Goal: Task Accomplishment & Management: Use online tool/utility

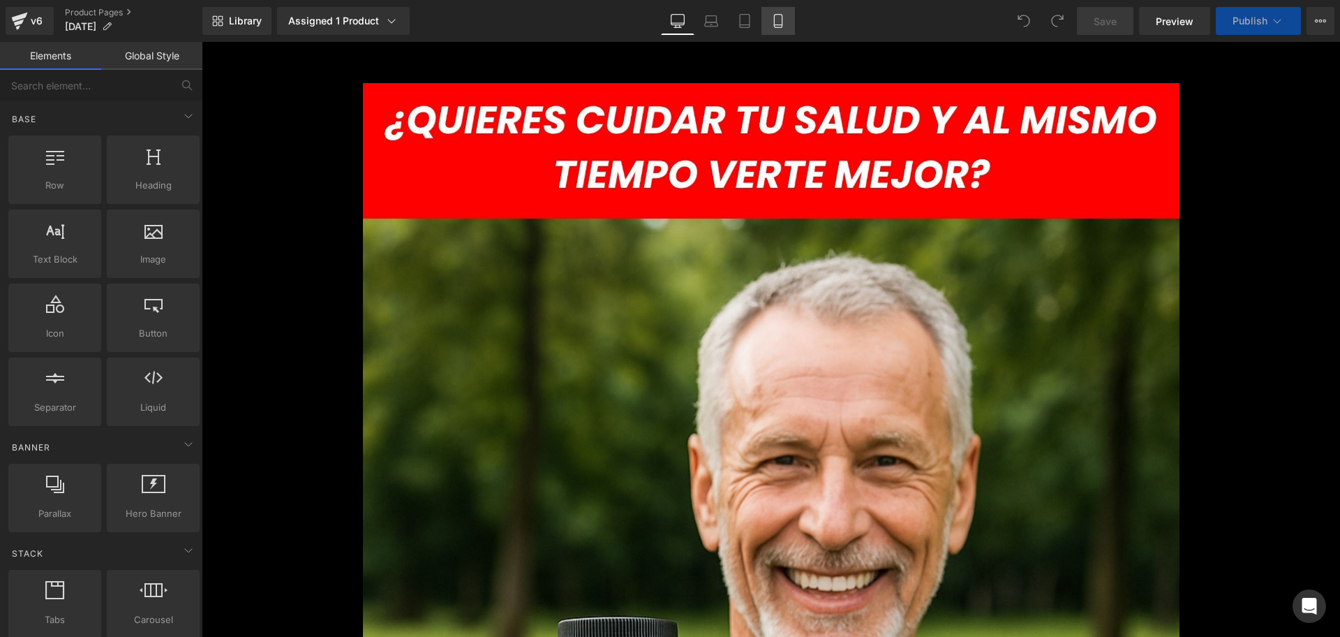
click at [780, 23] on icon at bounding box center [778, 21] width 14 height 14
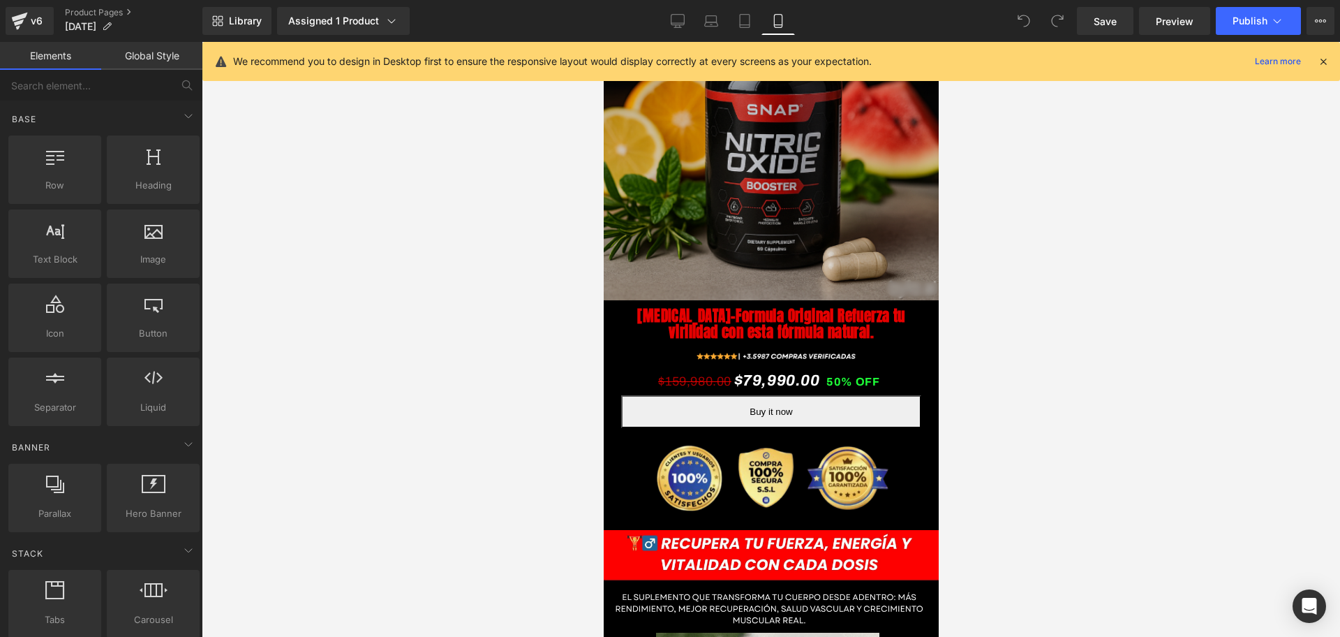
scroll to position [524, 0]
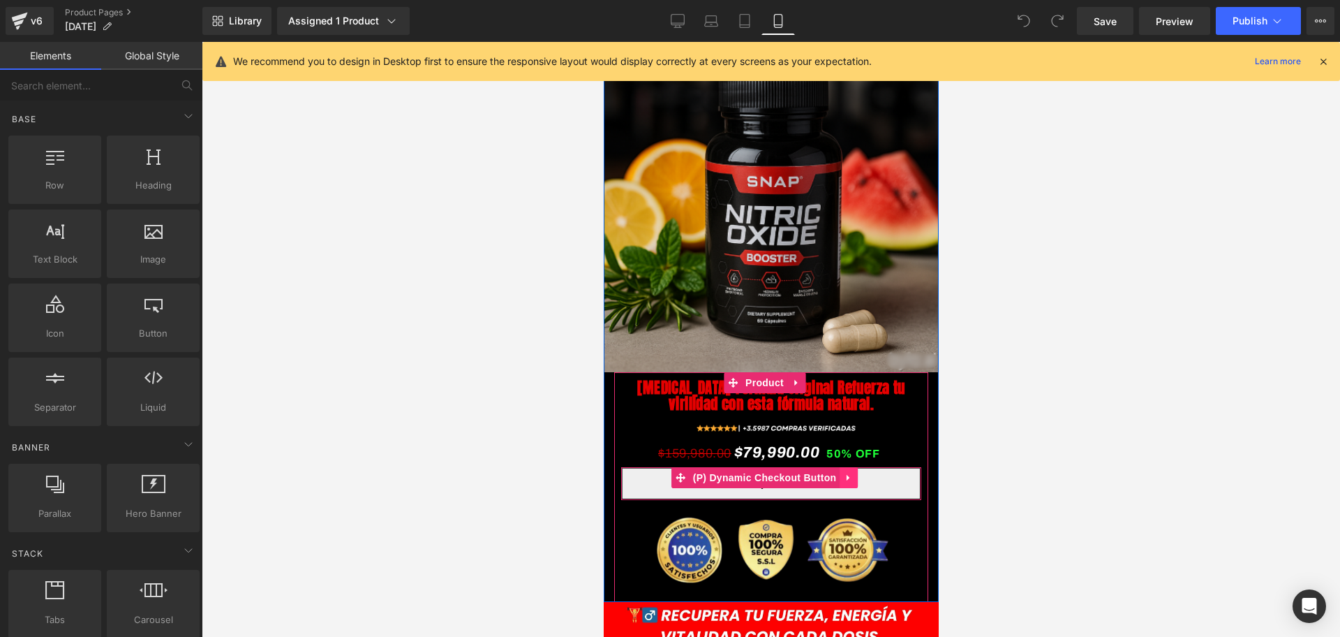
click at [845, 467] on link at bounding box center [848, 477] width 18 height 21
click at [861, 473] on icon at bounding box center [857, 478] width 10 height 10
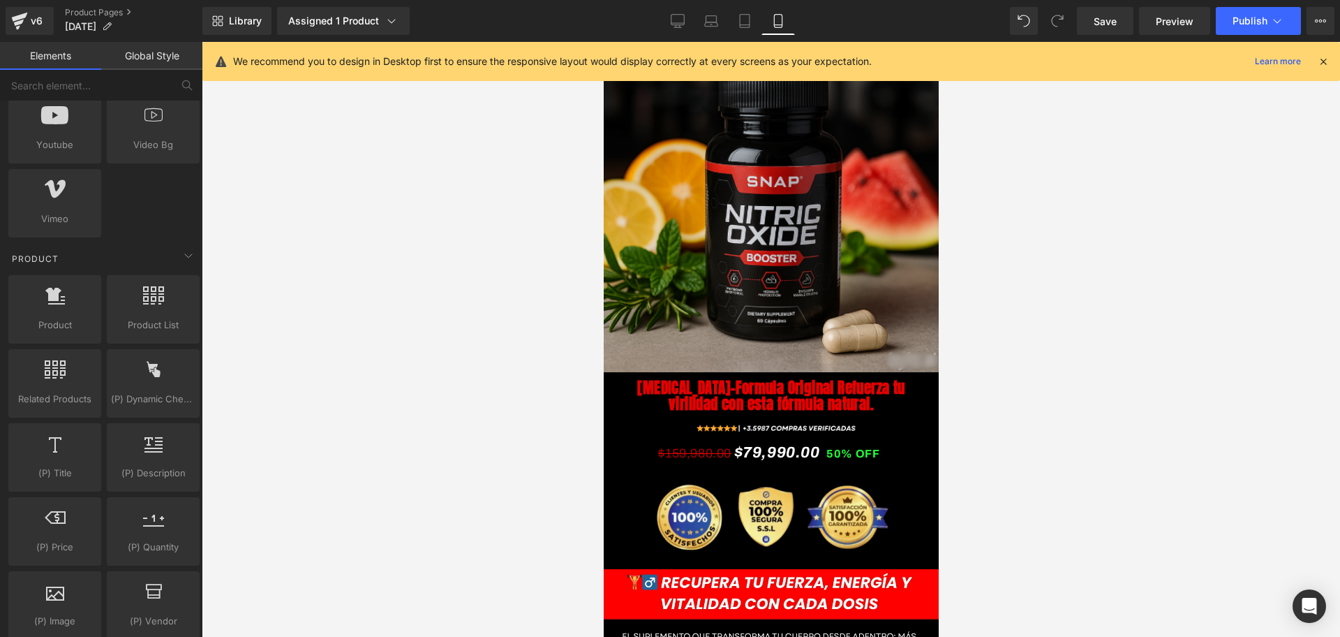
scroll to position [1222, 0]
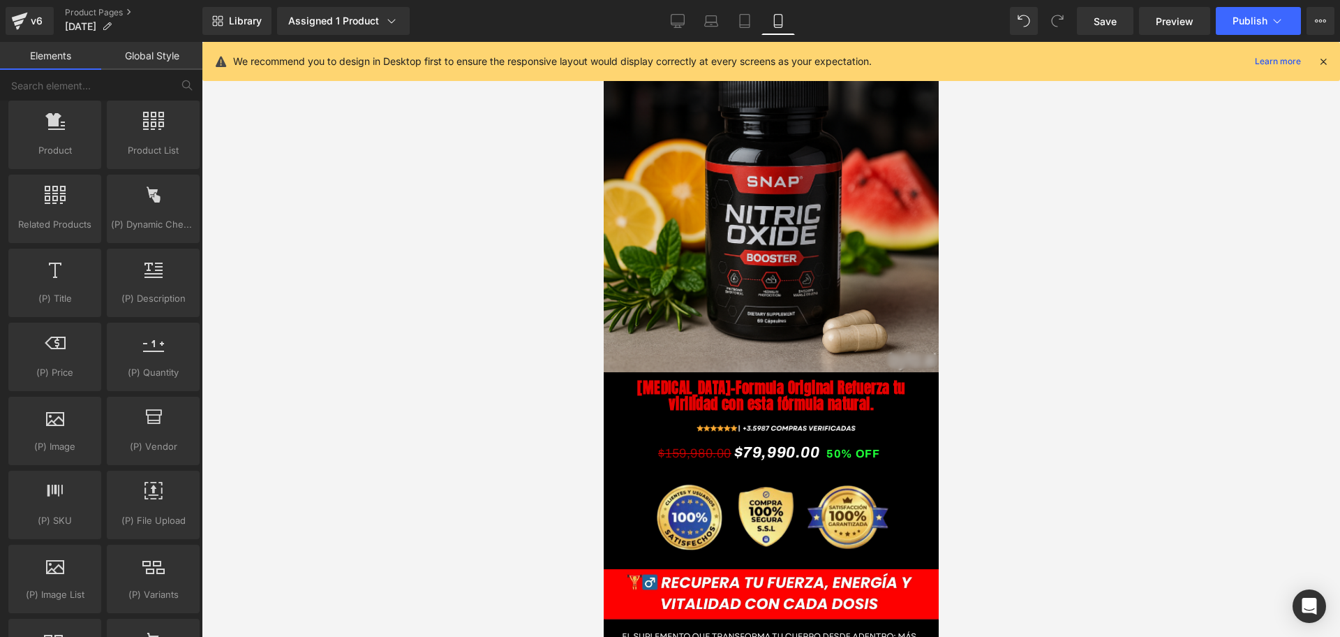
click at [1329, 74] on div "We recommend you to design in Desktop first to ensure the responsive layout wou…" at bounding box center [771, 61] width 1138 height 39
click at [1322, 68] on div at bounding box center [1323, 61] width 11 height 15
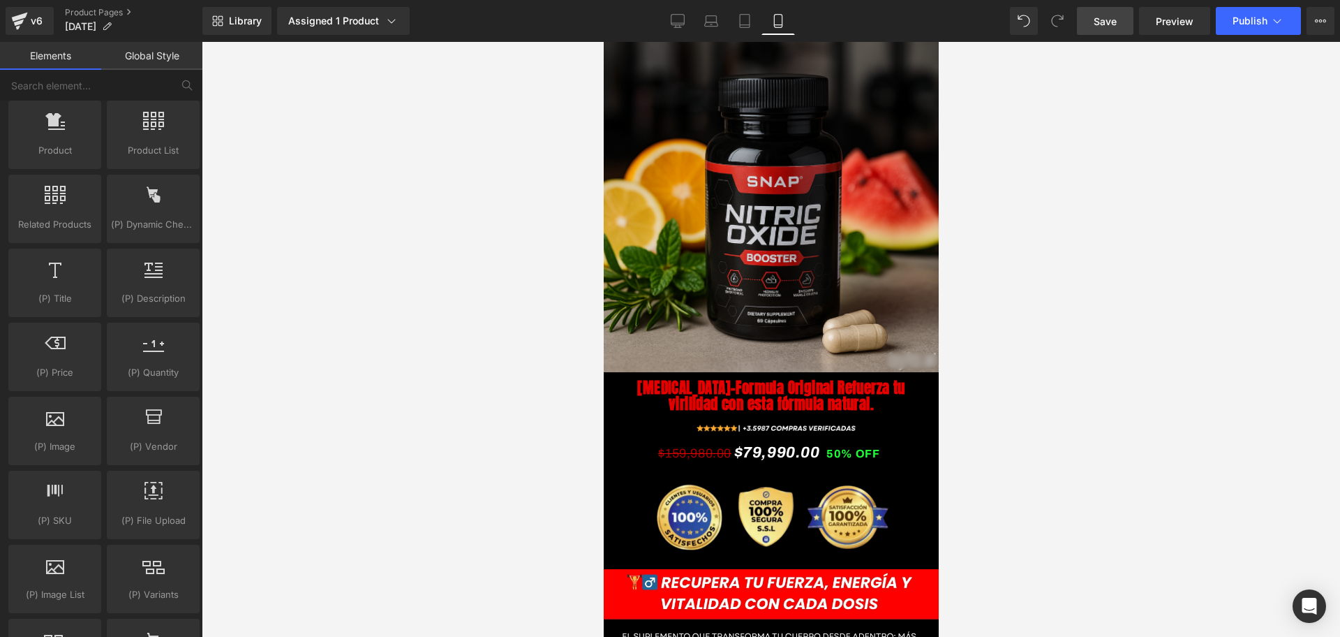
click at [1109, 29] on link "Save" at bounding box center [1105, 21] width 57 height 28
drag, startPoint x: 103, startPoint y: 213, endPoint x: 214, endPoint y: 248, distance: 116.4
click at [380, 288] on div "You are previewing how the will restyle your page. You can not edit Elements in…" at bounding box center [670, 330] width 1340 height 660
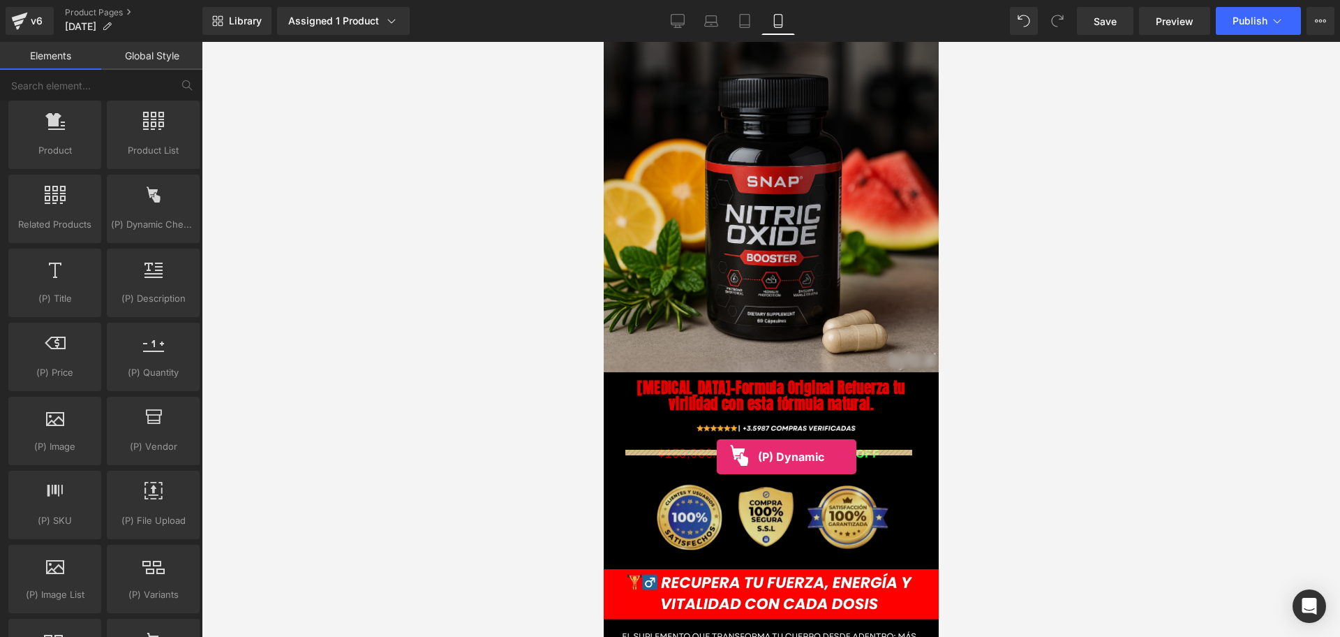
drag, startPoint x: 764, startPoint y: 250, endPoint x: 716, endPoint y: 457, distance: 212.0
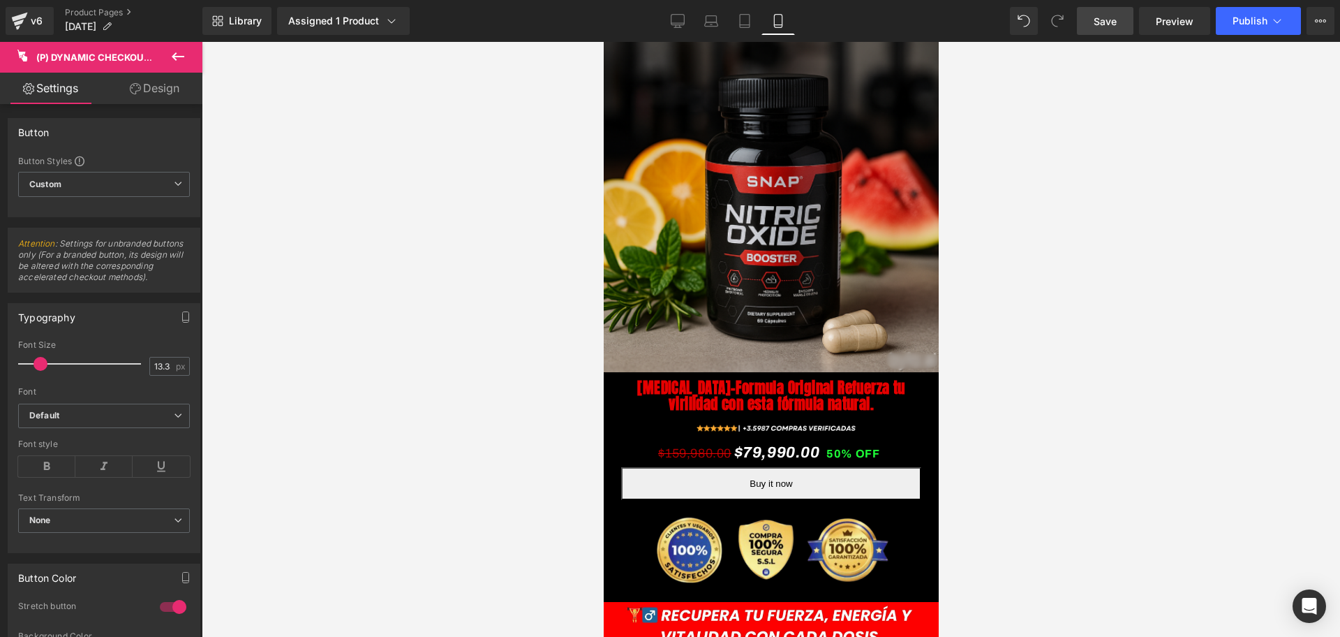
click at [1097, 24] on span "Save" at bounding box center [1105, 21] width 23 height 15
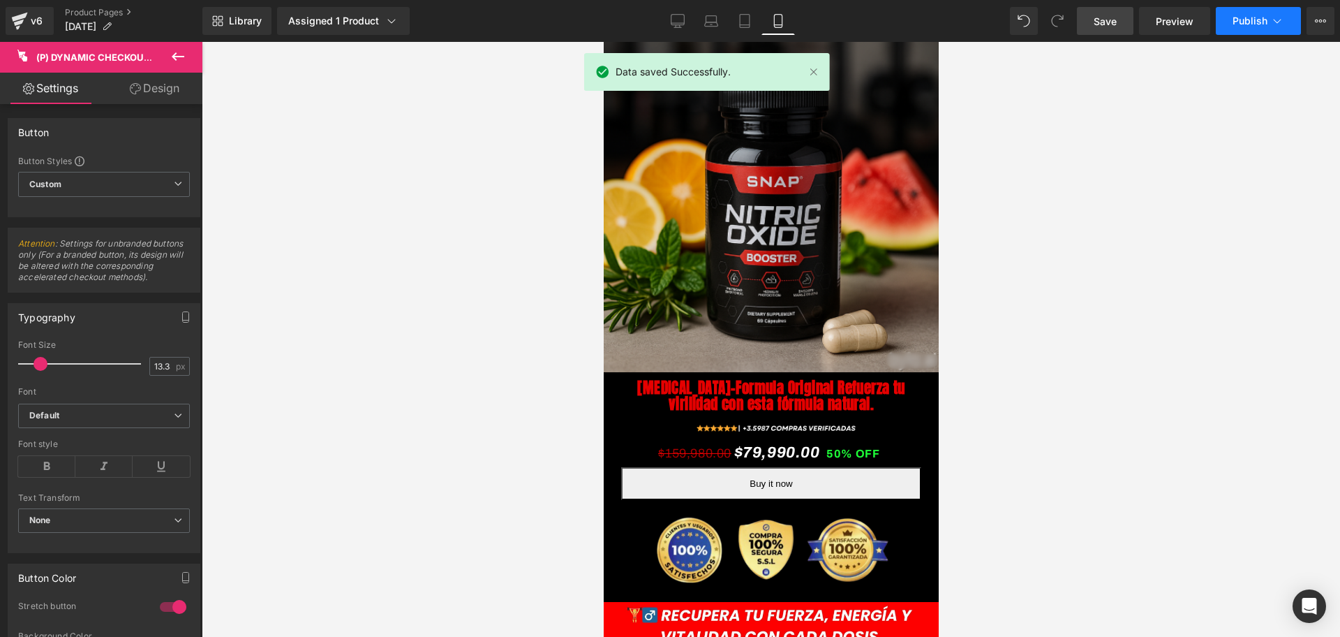
click at [1246, 20] on span "Publish" at bounding box center [1250, 20] width 35 height 11
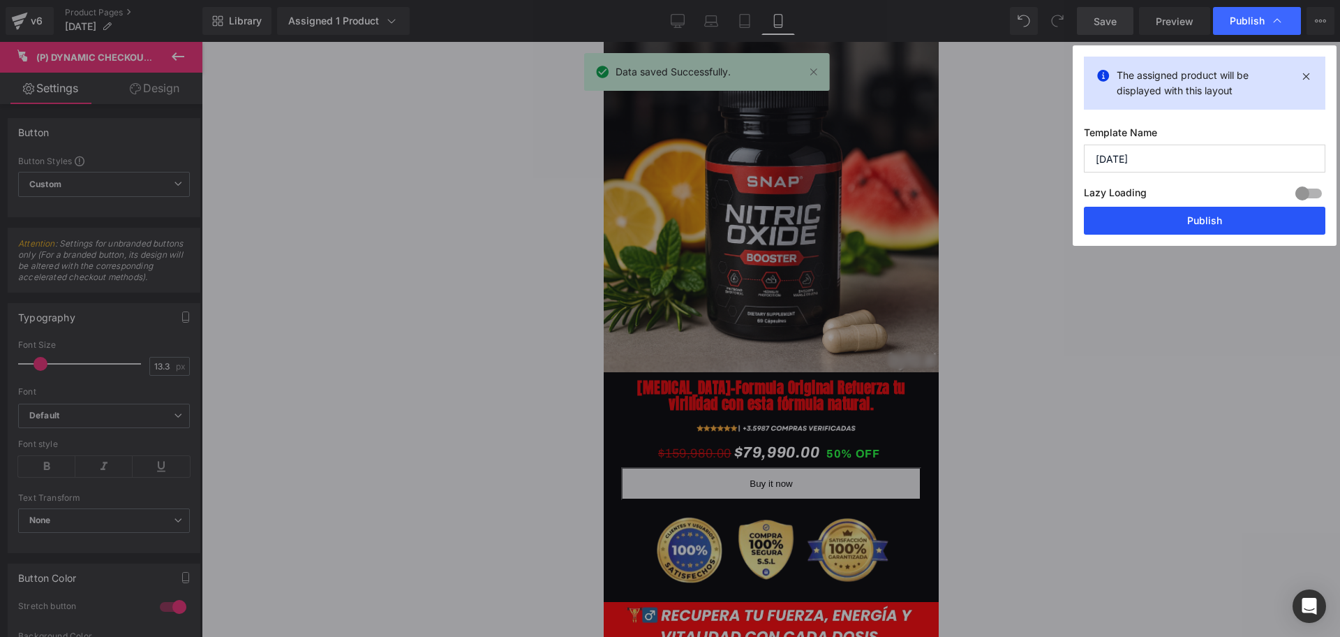
click at [1169, 211] on button "Publish" at bounding box center [1205, 221] width 242 height 28
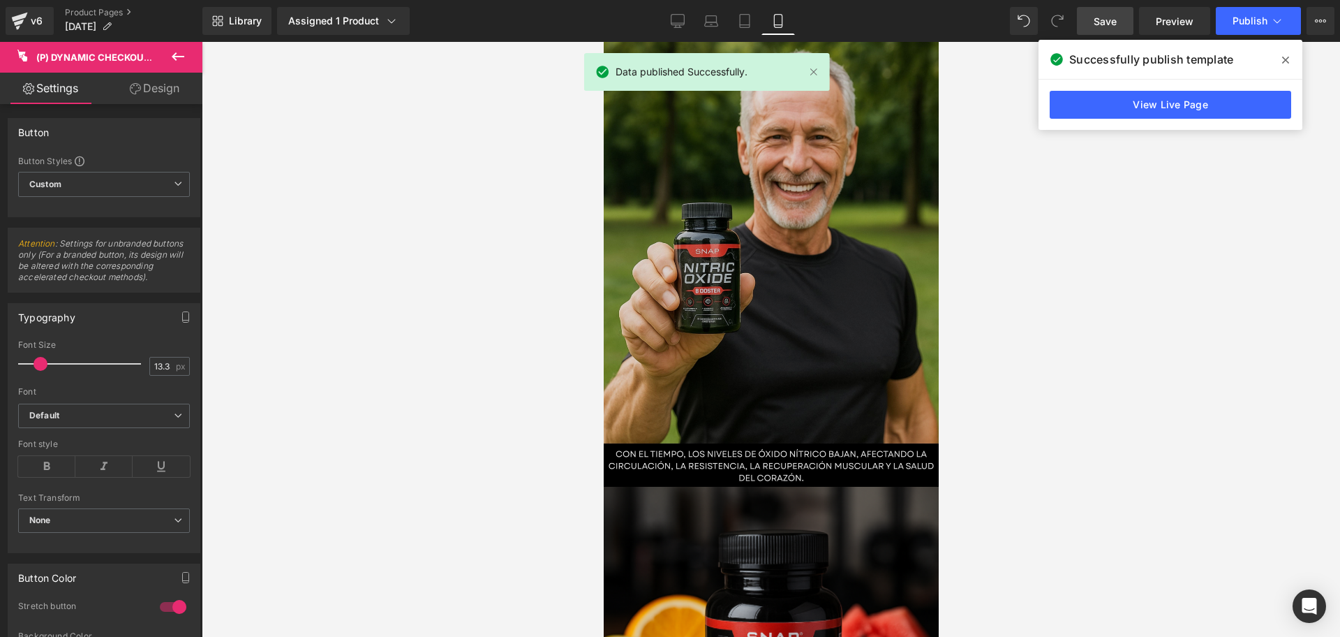
scroll to position [0, 0]
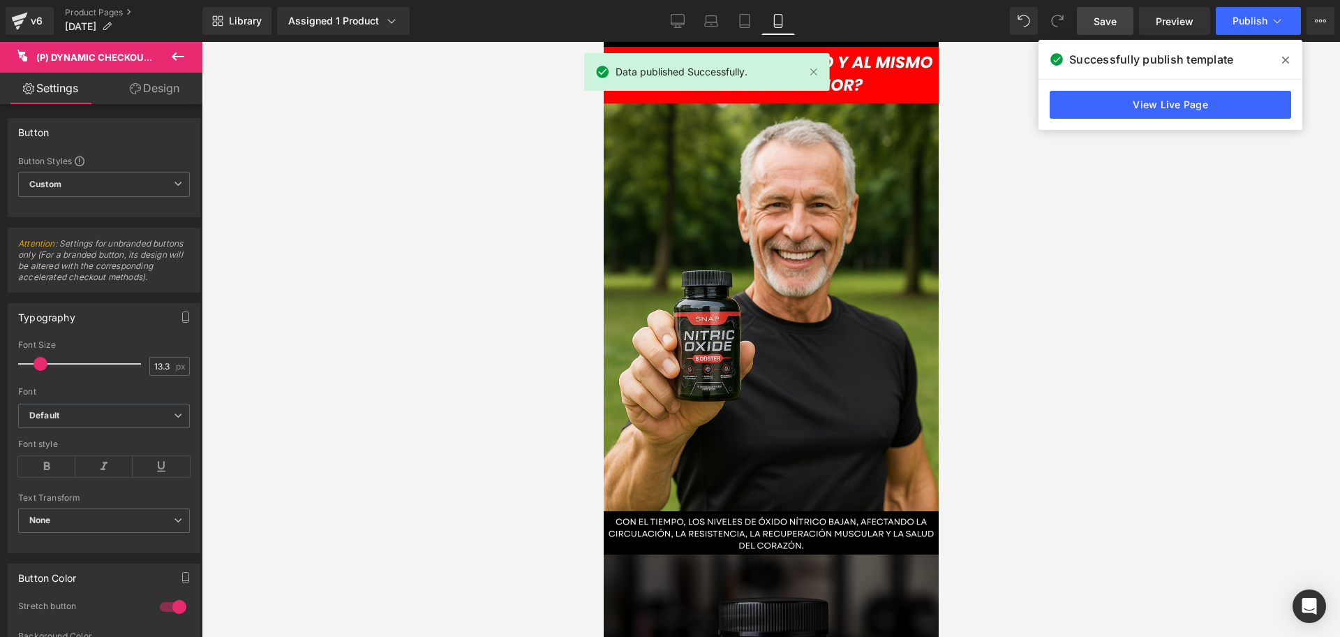
click at [1090, 263] on div at bounding box center [771, 339] width 1139 height 595
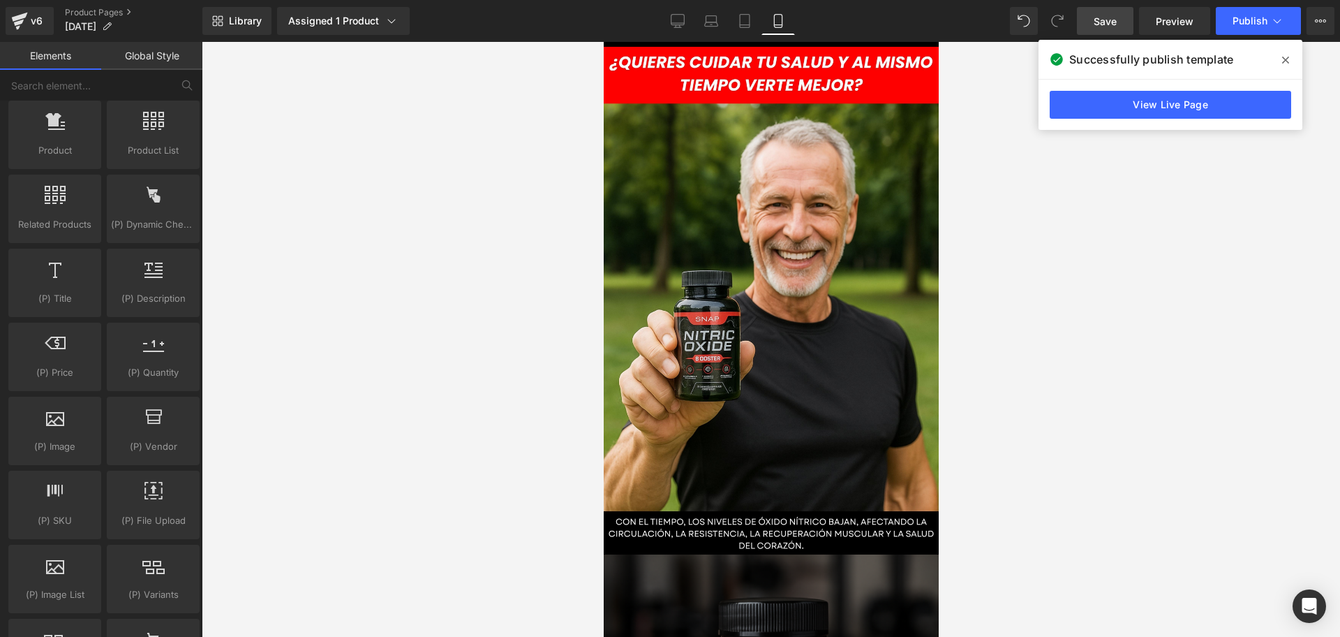
click at [1105, 20] on span "Save" at bounding box center [1105, 21] width 23 height 15
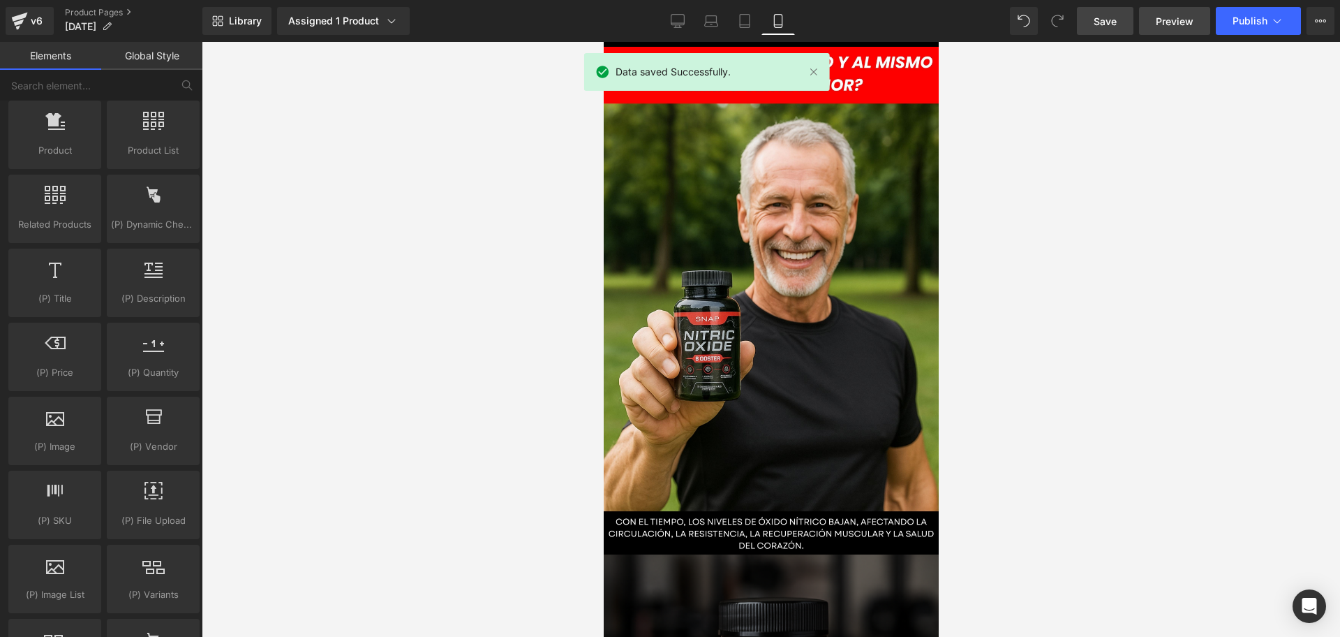
click at [1177, 14] on span "Preview" at bounding box center [1175, 21] width 38 height 15
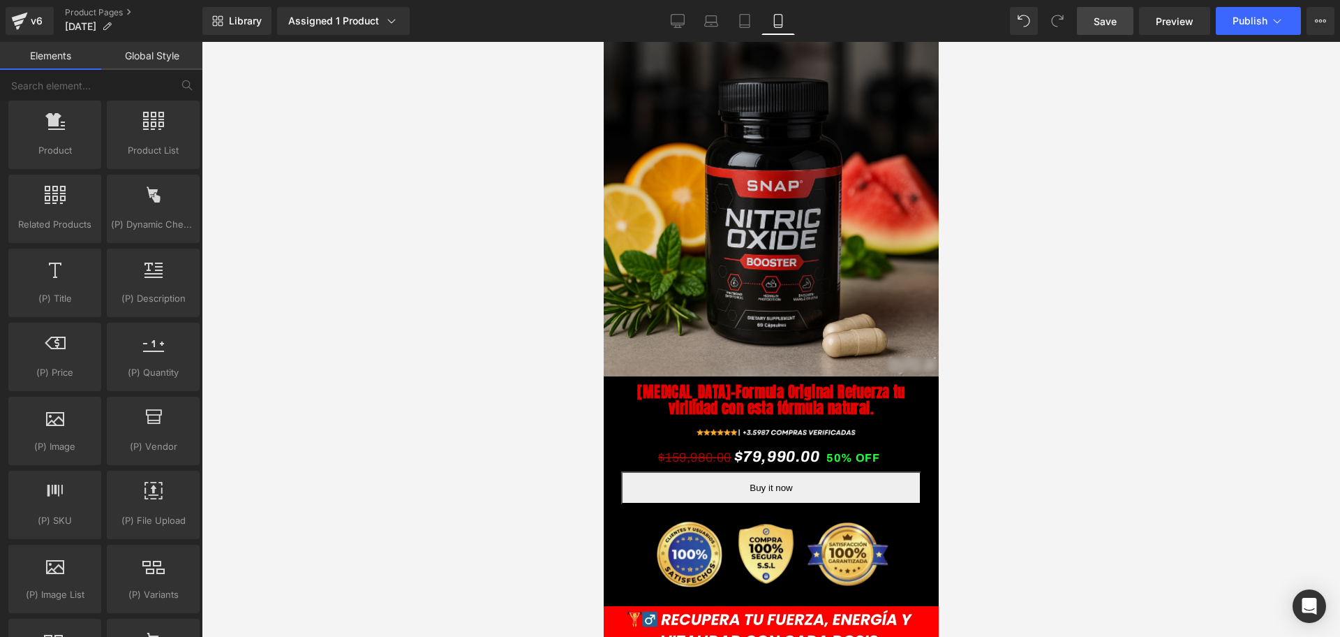
scroll to position [524, 0]
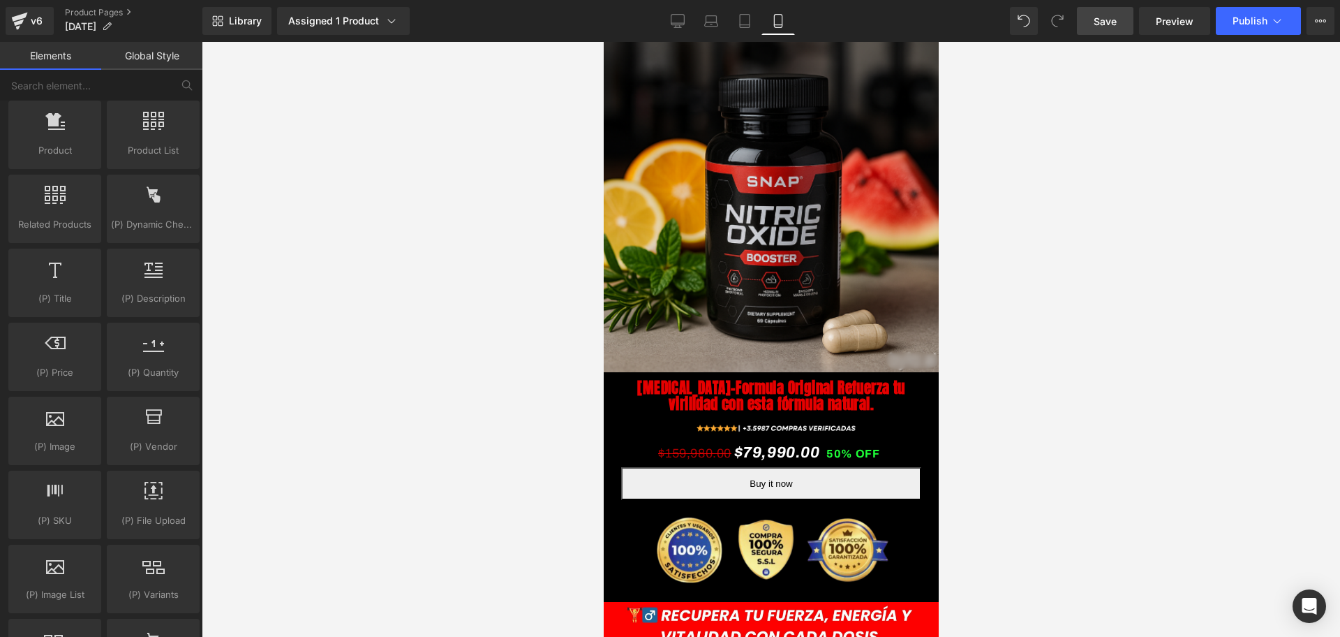
click at [841, 474] on button "Buy it now" at bounding box center [771, 483] width 300 height 33
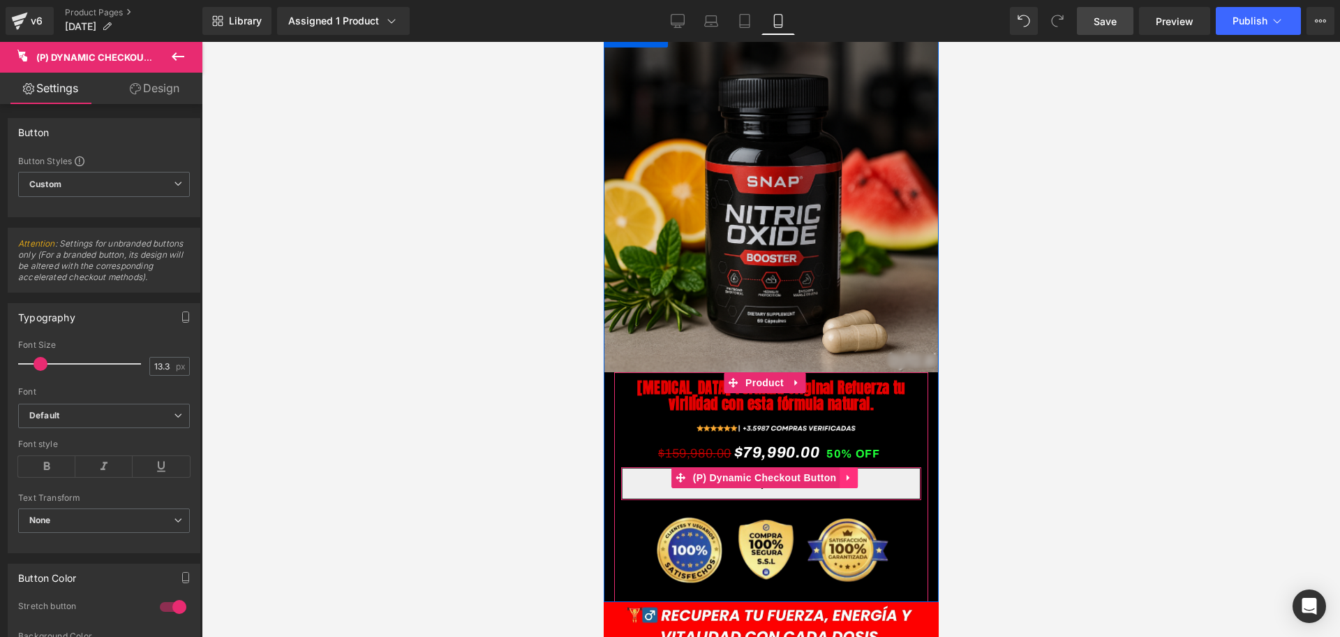
click at [854, 467] on link at bounding box center [848, 477] width 18 height 21
click at [862, 467] on link at bounding box center [857, 477] width 18 height 21
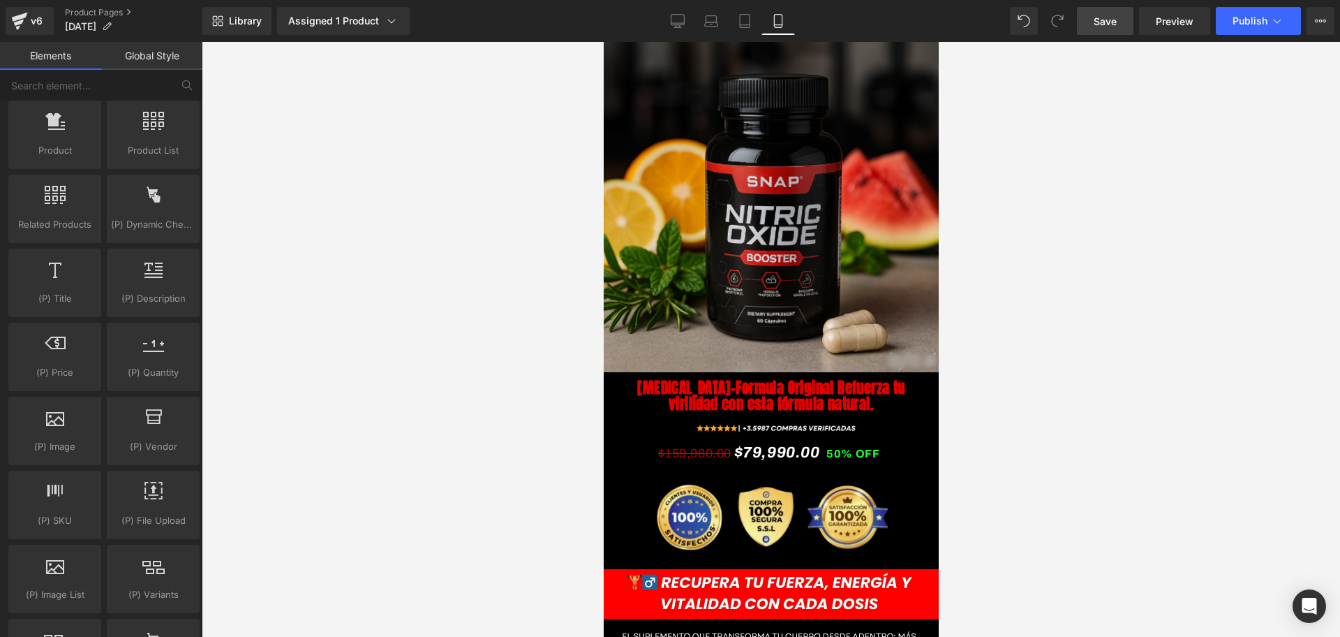
click at [1104, 30] on link "Save" at bounding box center [1105, 21] width 57 height 28
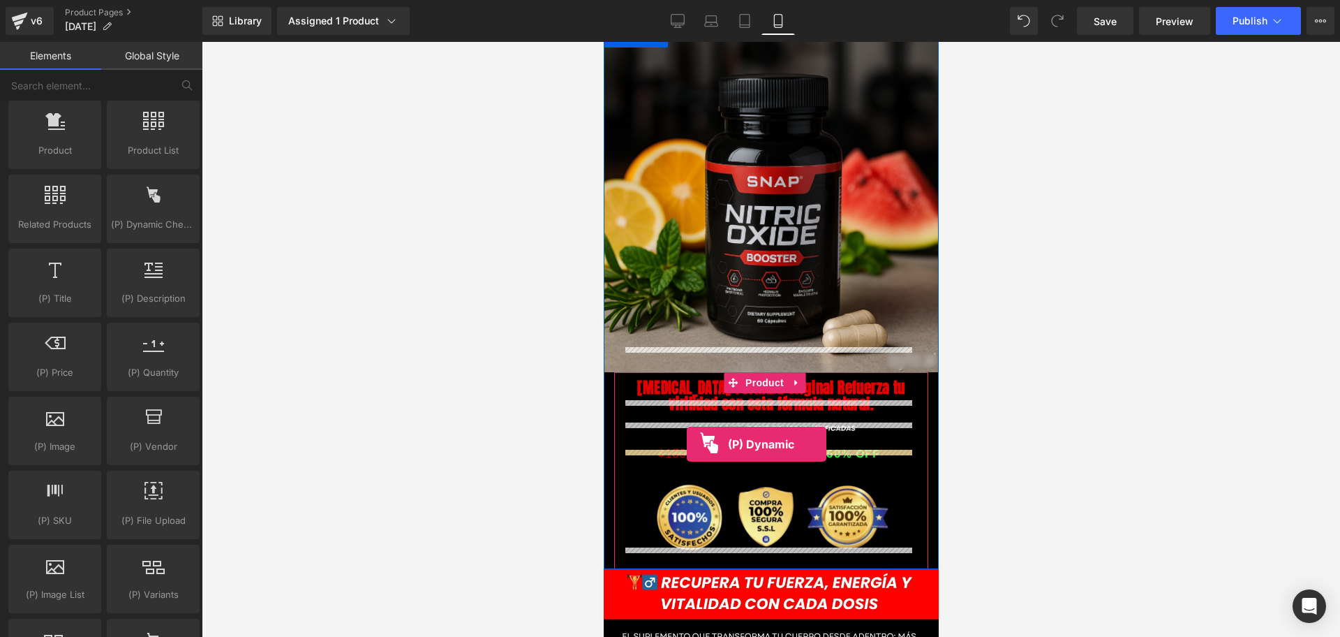
drag, startPoint x: 743, startPoint y: 253, endPoint x: 686, endPoint y: 444, distance: 199.5
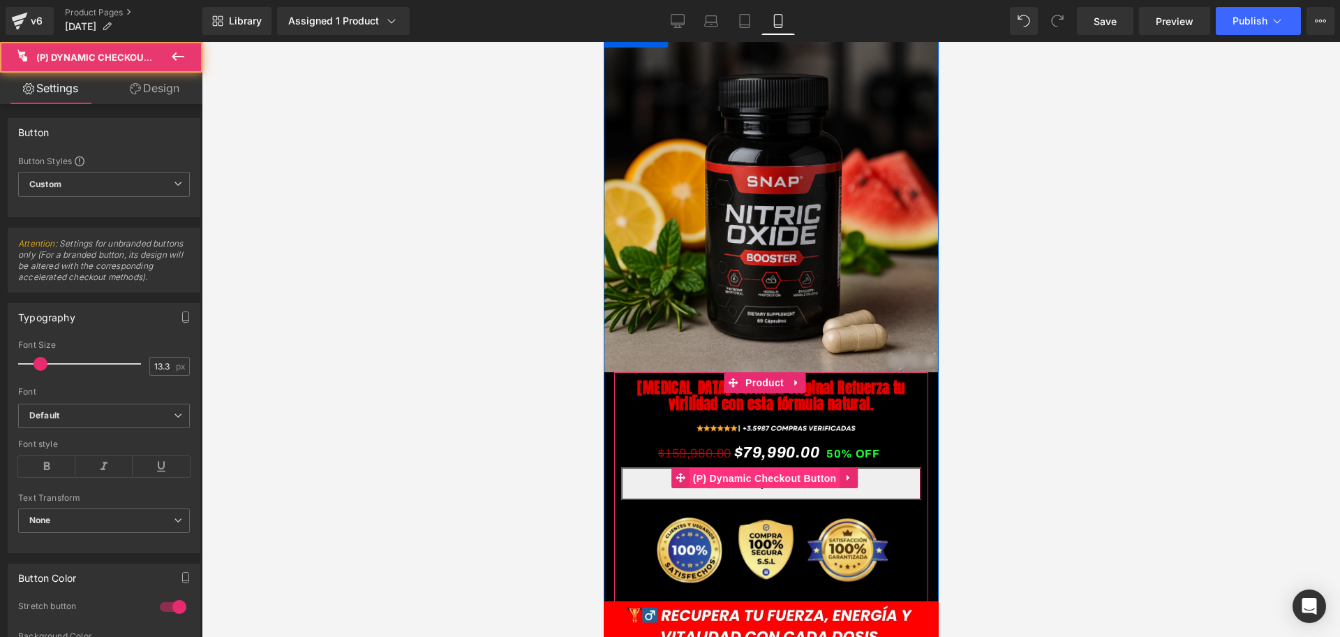
click at [754, 469] on span "(P) Dynamic Checkout Button" at bounding box center [764, 478] width 151 height 21
click at [754, 469] on span "(P) Dynamic Checkout Button" at bounding box center [764, 477] width 151 height 21
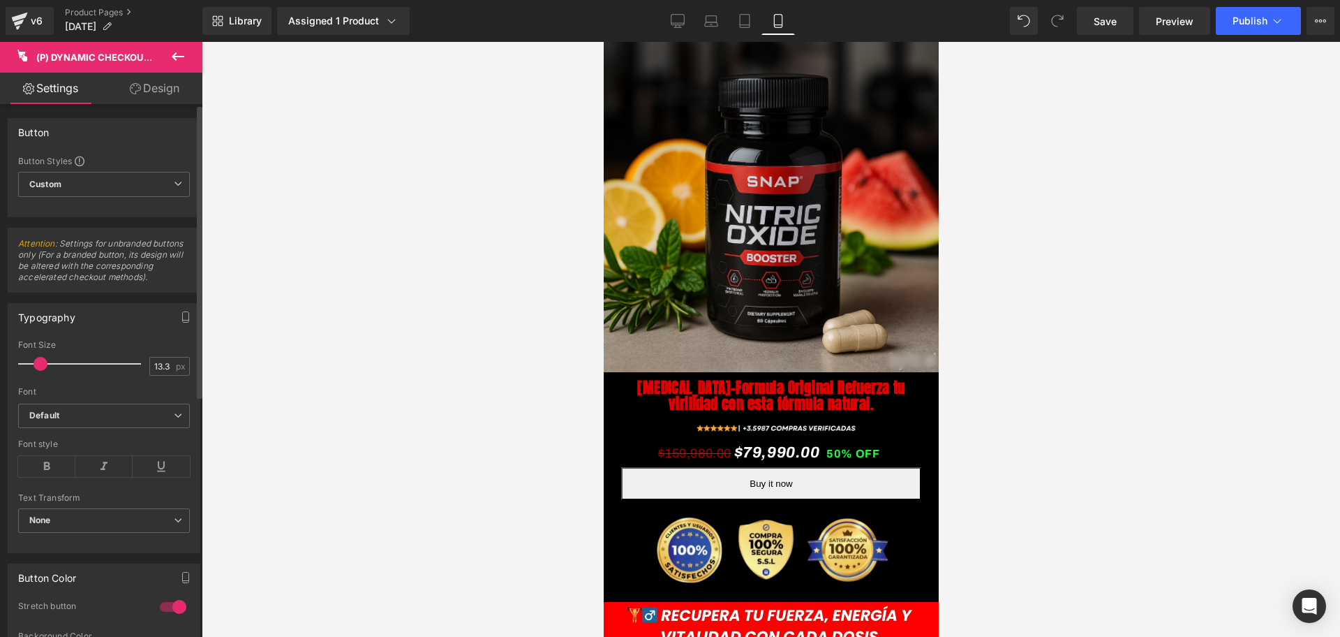
click at [89, 261] on span "Attention : Settings for unbranded buttons only (For a branded button, its desi…" at bounding box center [100, 260] width 165 height 44
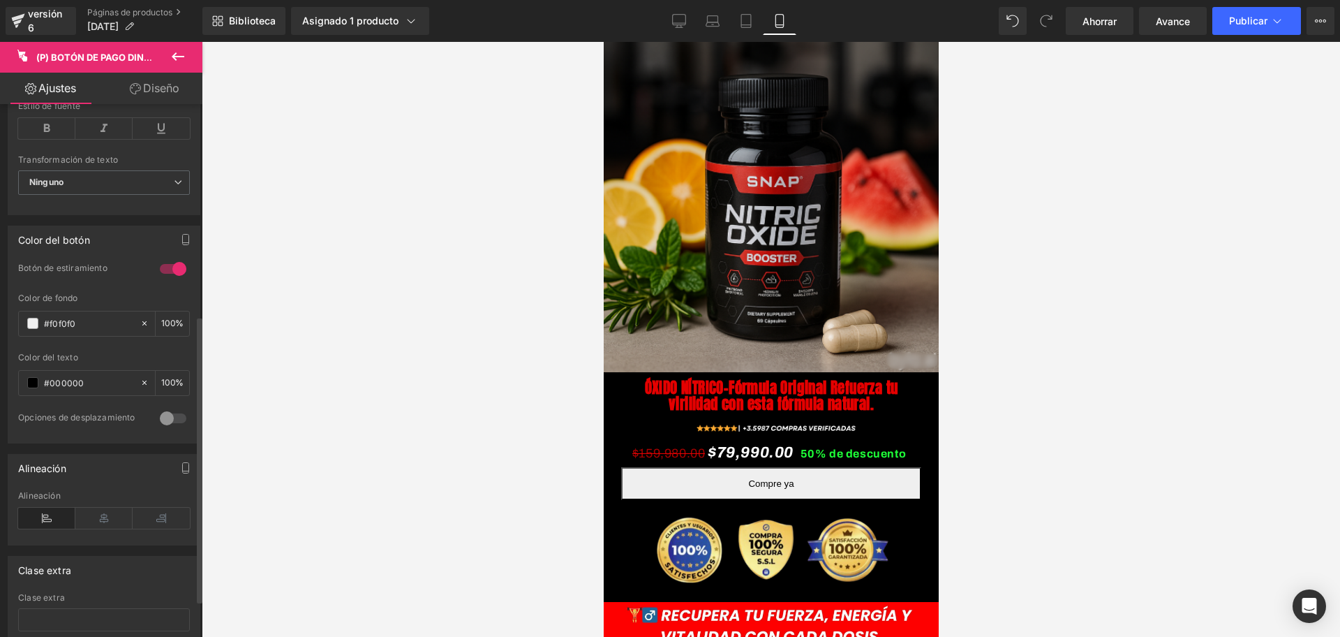
scroll to position [458, 0]
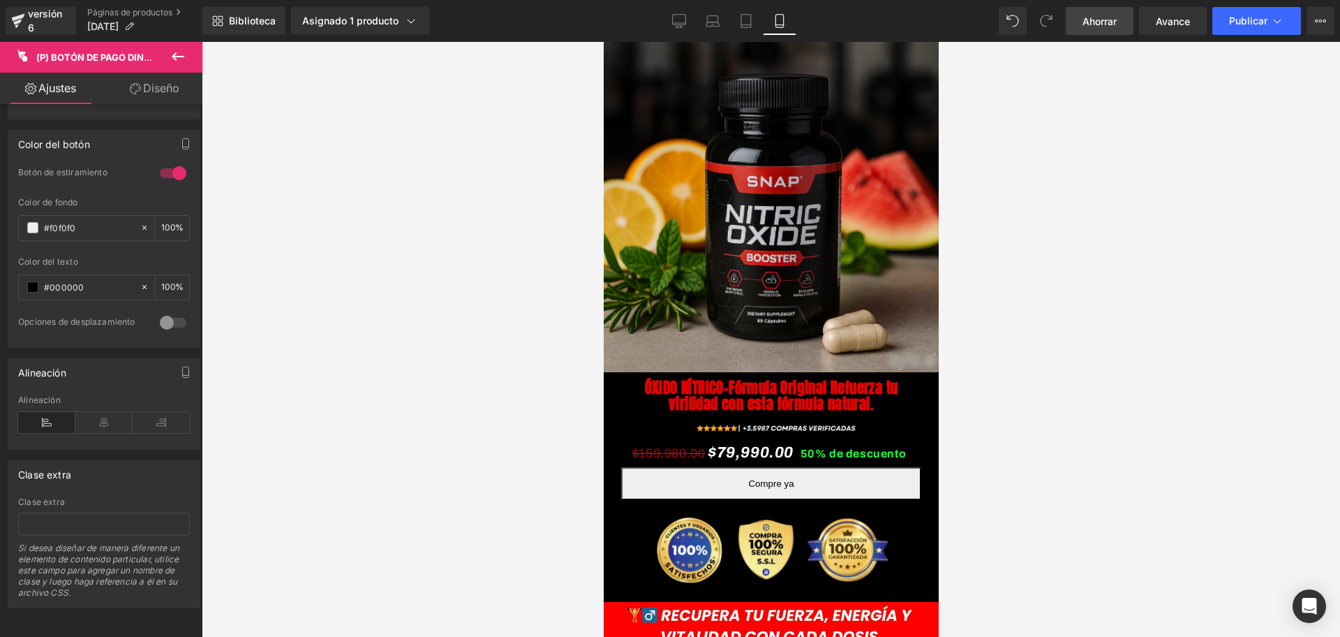
click at [1066, 22] on link "Ahorrar" at bounding box center [1100, 21] width 68 height 28
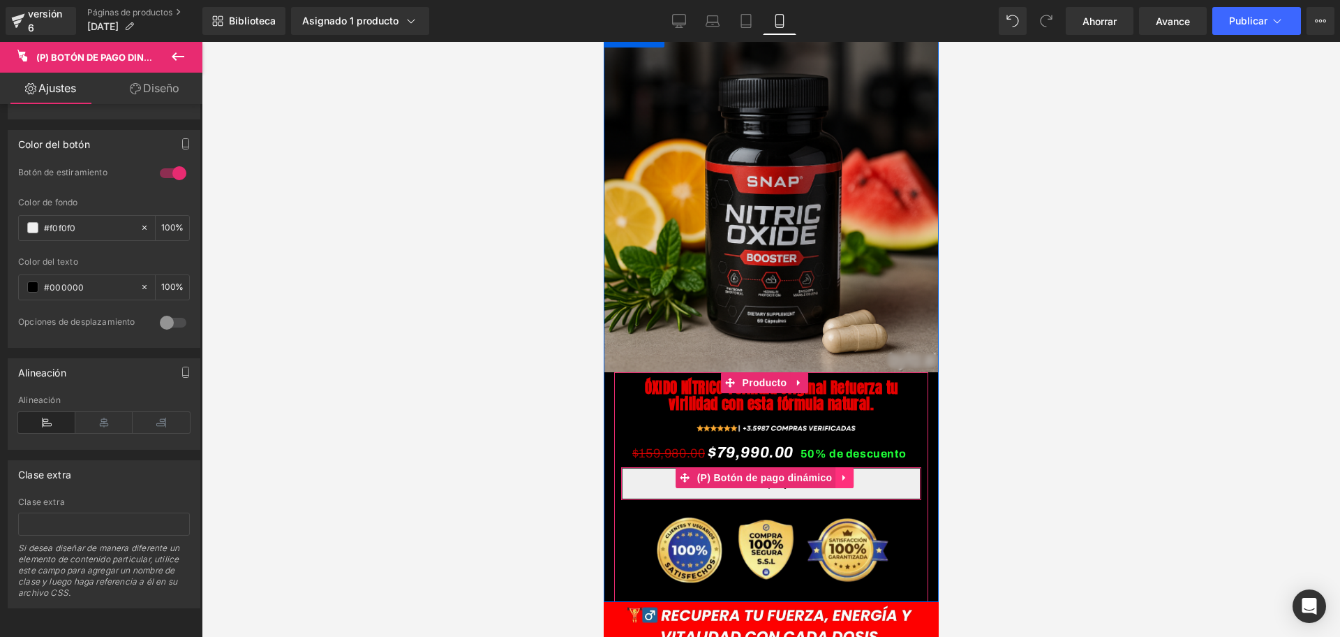
click at [844, 475] on icon at bounding box center [843, 478] width 3 height 6
click at [857, 467] on link at bounding box center [853, 477] width 18 height 21
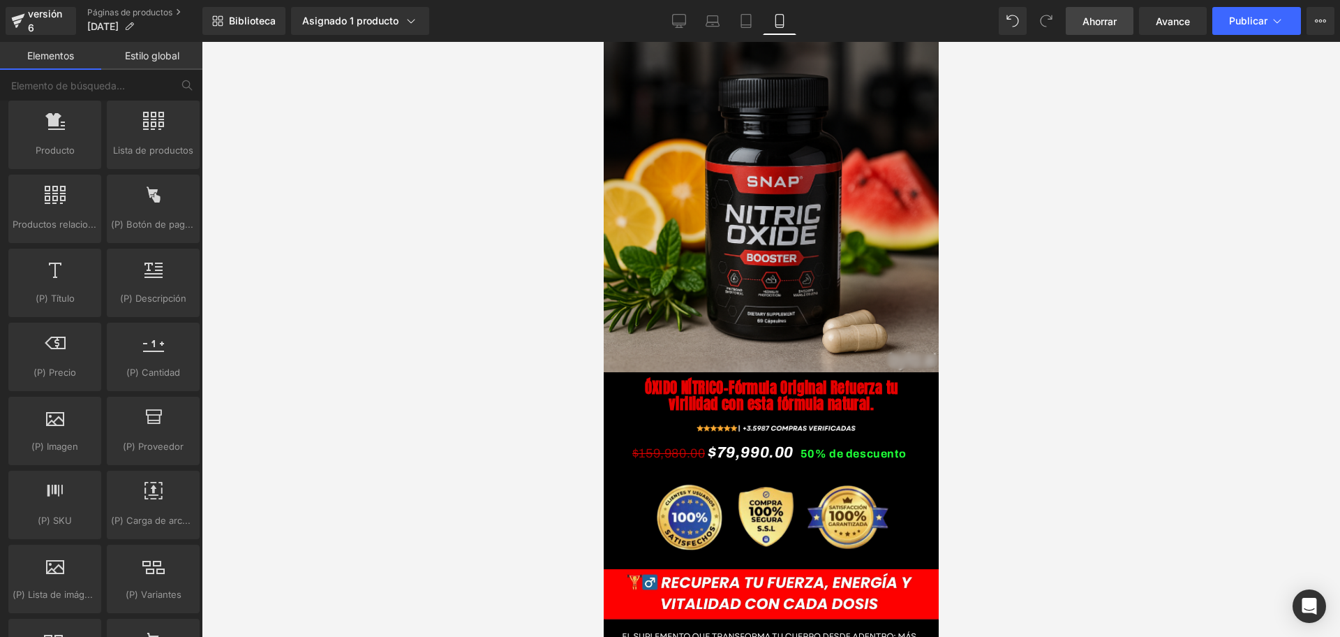
click at [1115, 32] on link "Ahorrar" at bounding box center [1100, 21] width 68 height 28
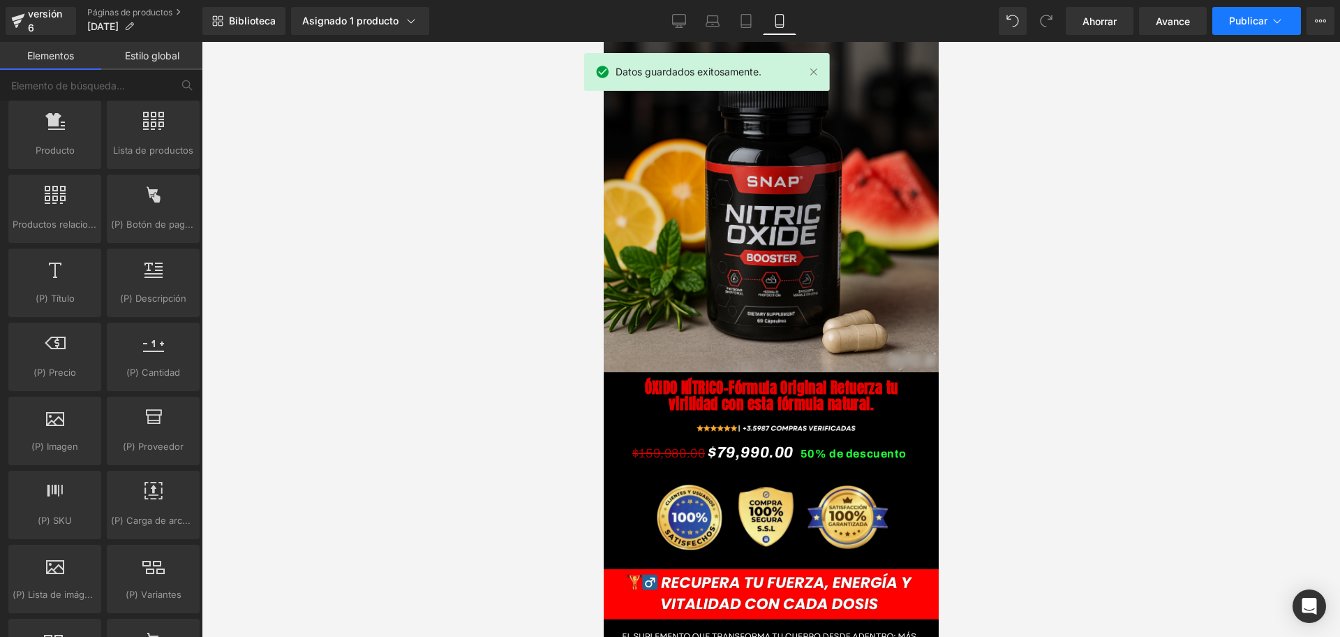
click at [1242, 13] on button "Publicar" at bounding box center [1257, 21] width 89 height 28
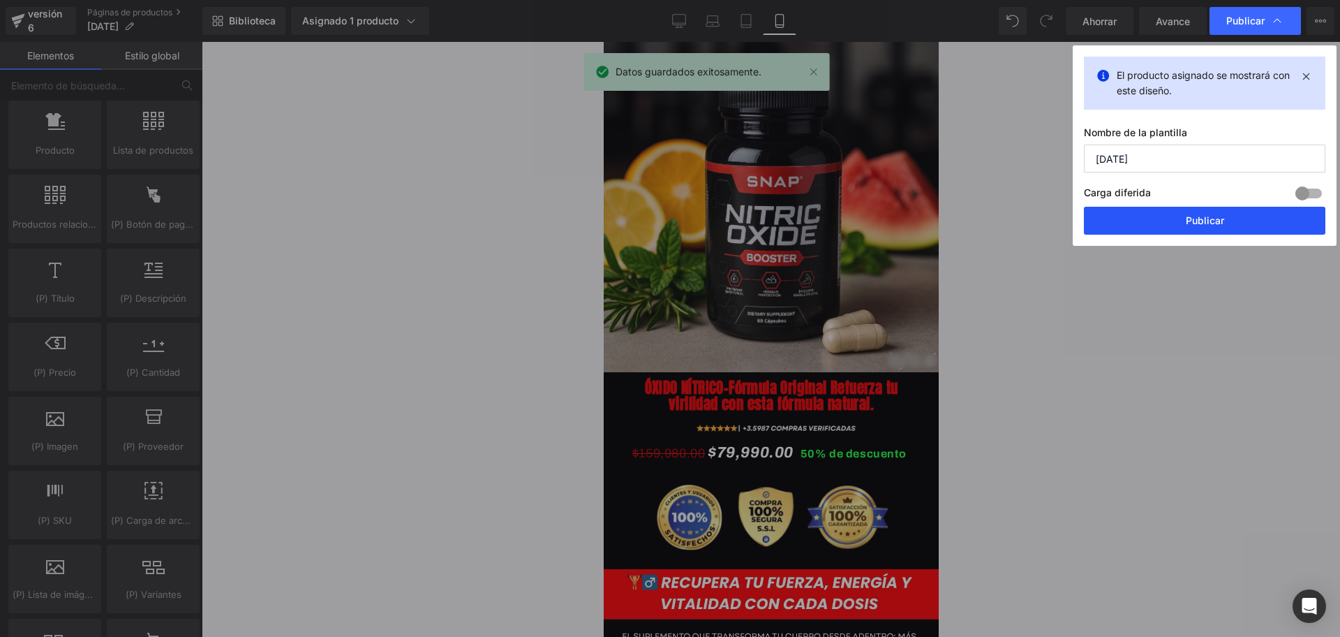
click at [1134, 231] on button "Publicar" at bounding box center [1205, 221] width 242 height 28
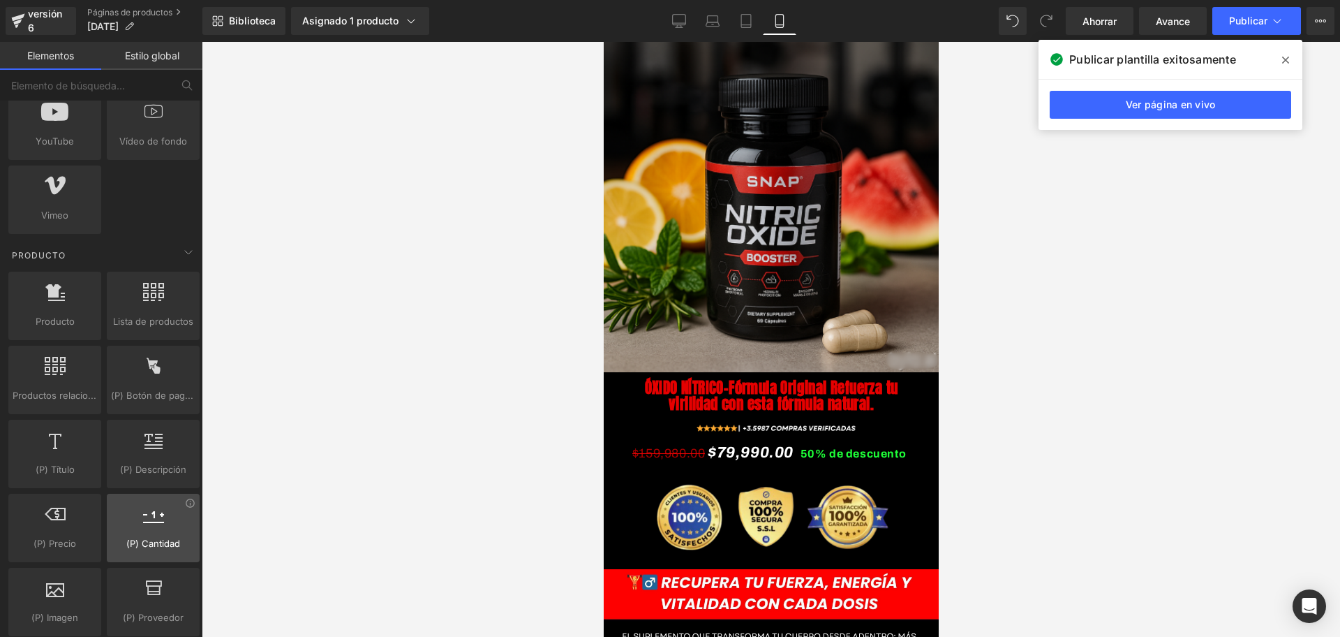
scroll to position [1047, 0]
